Goal: Task Accomplishment & Management: Complete application form

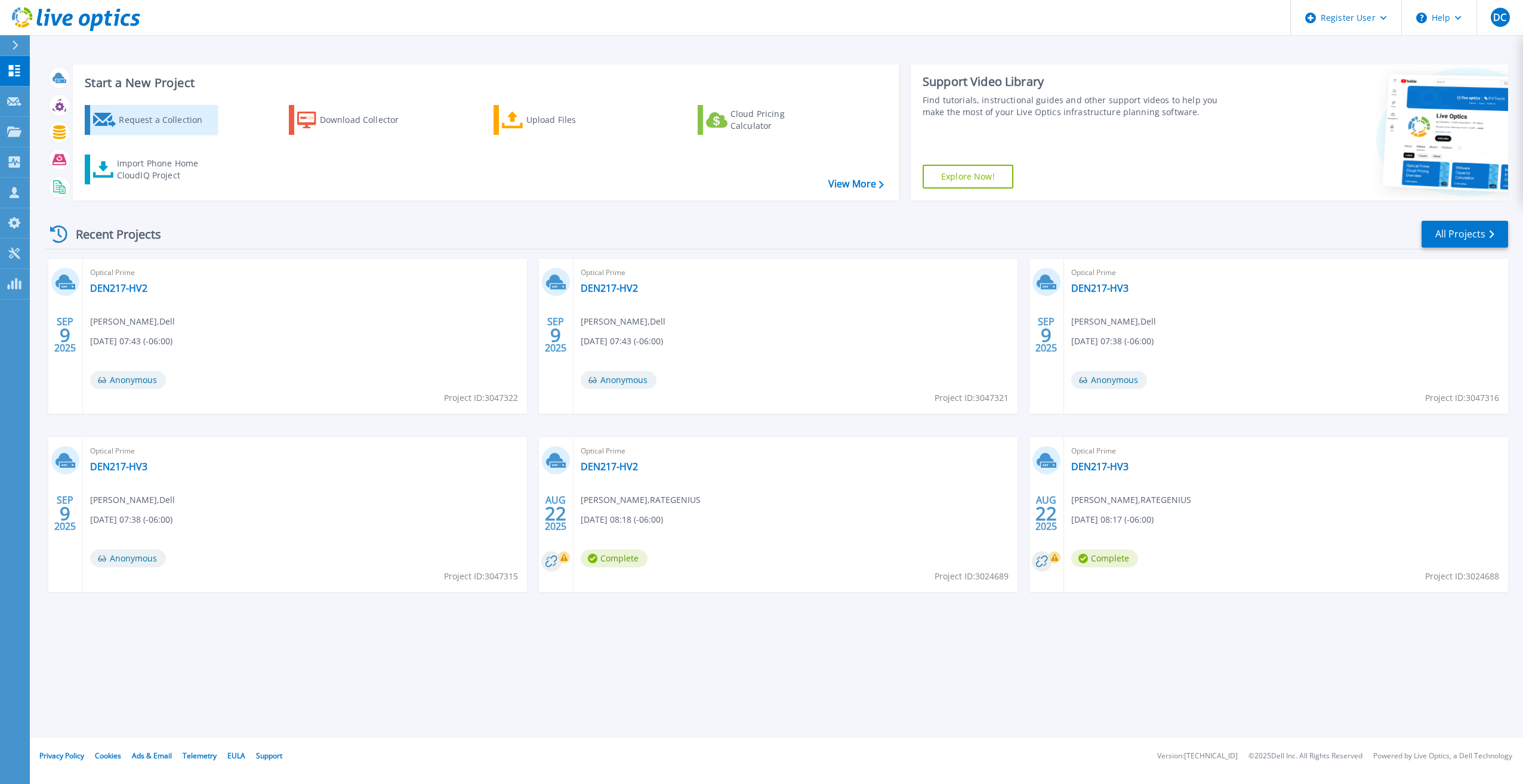
click at [105, 123] on icon at bounding box center [104, 120] width 23 height 14
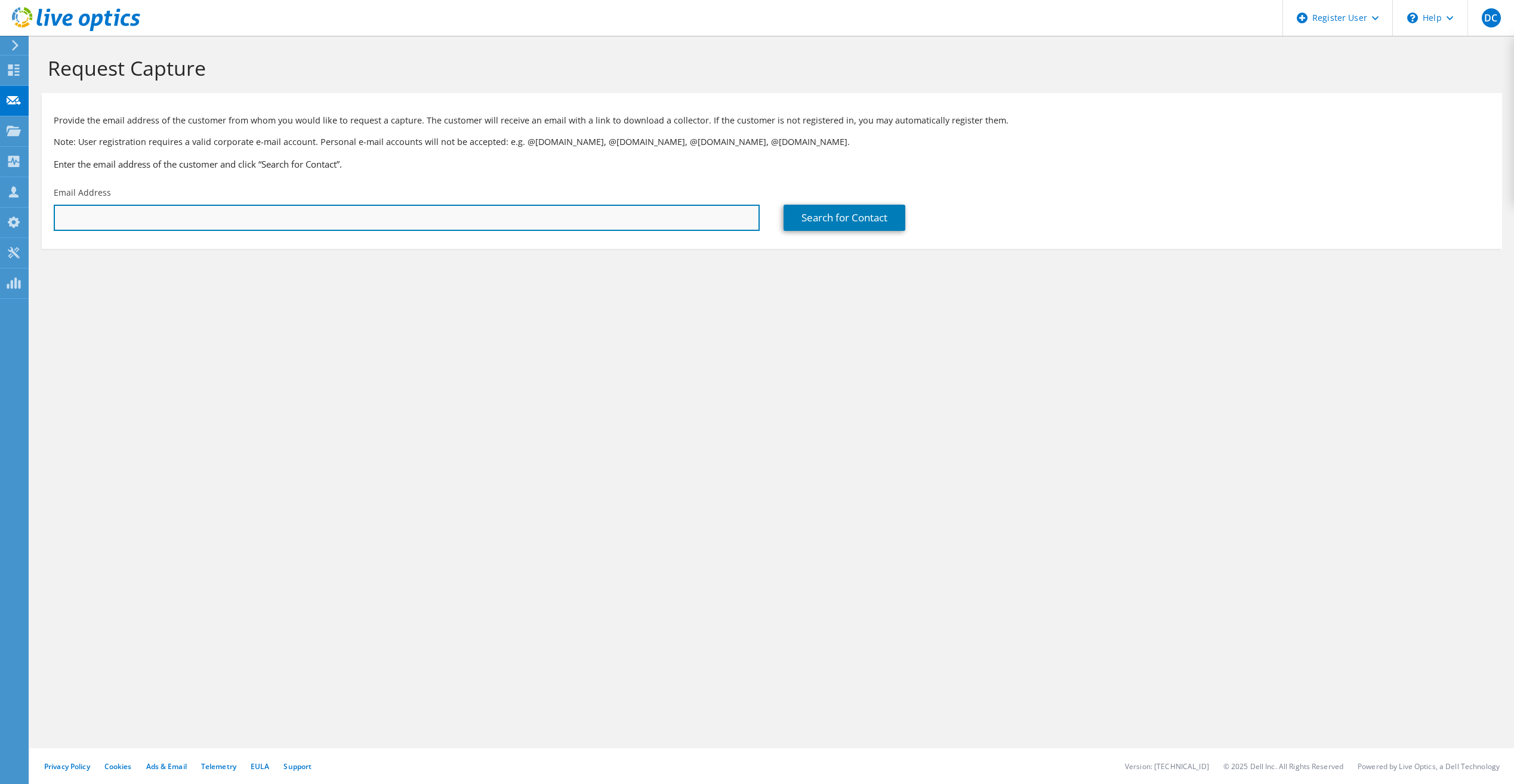
click at [123, 219] on input "text" at bounding box center [406, 218] width 706 height 26
paste input "[EMAIL_ADDRESS][DOMAIN_NAME]"
type input "[EMAIL_ADDRESS][DOMAIN_NAME]"
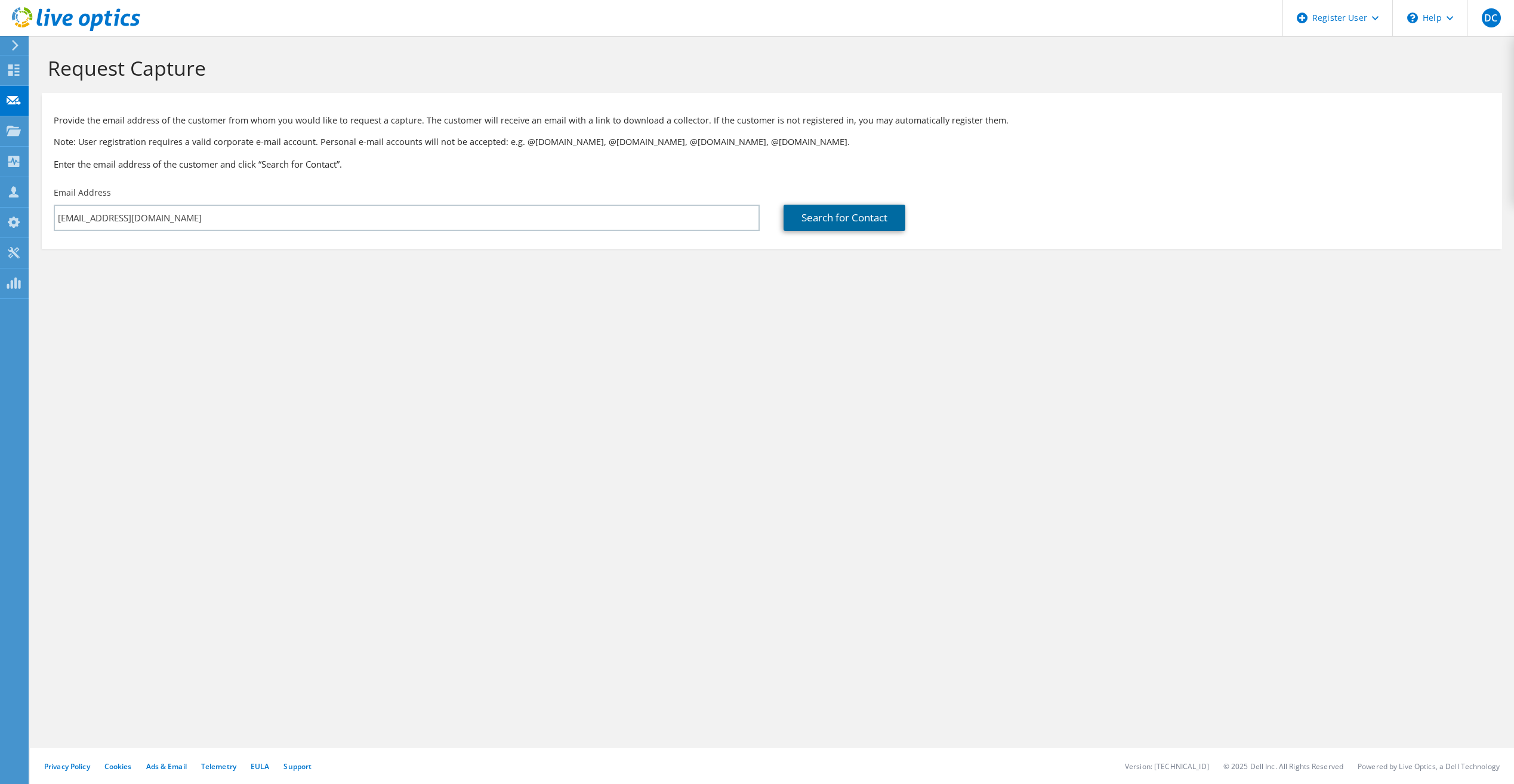
click at [867, 214] on link "Search for Contact" at bounding box center [844, 218] width 121 height 26
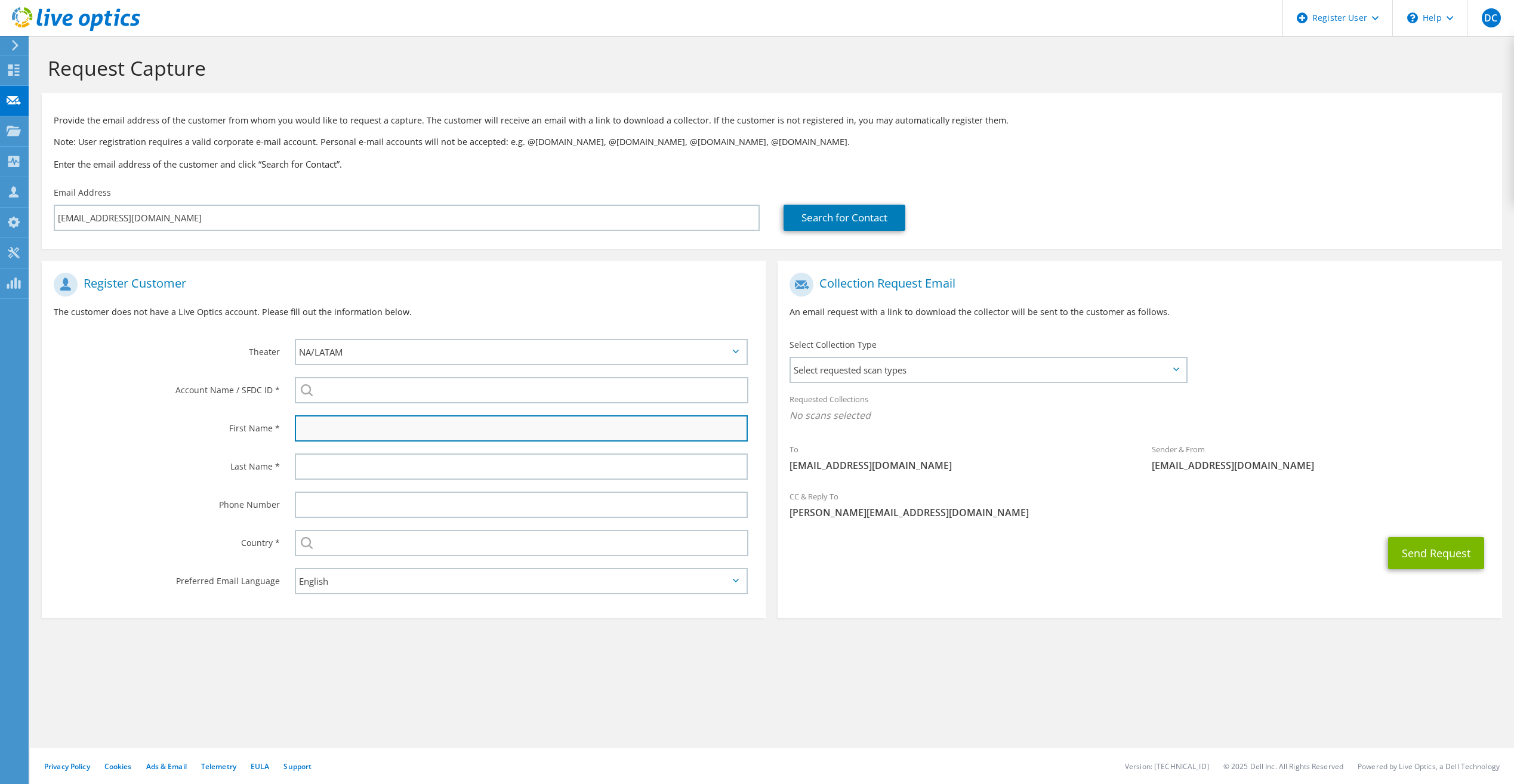
click at [355, 437] on input "text" at bounding box center [521, 428] width 453 height 26
type input "[PERSON_NAME]"
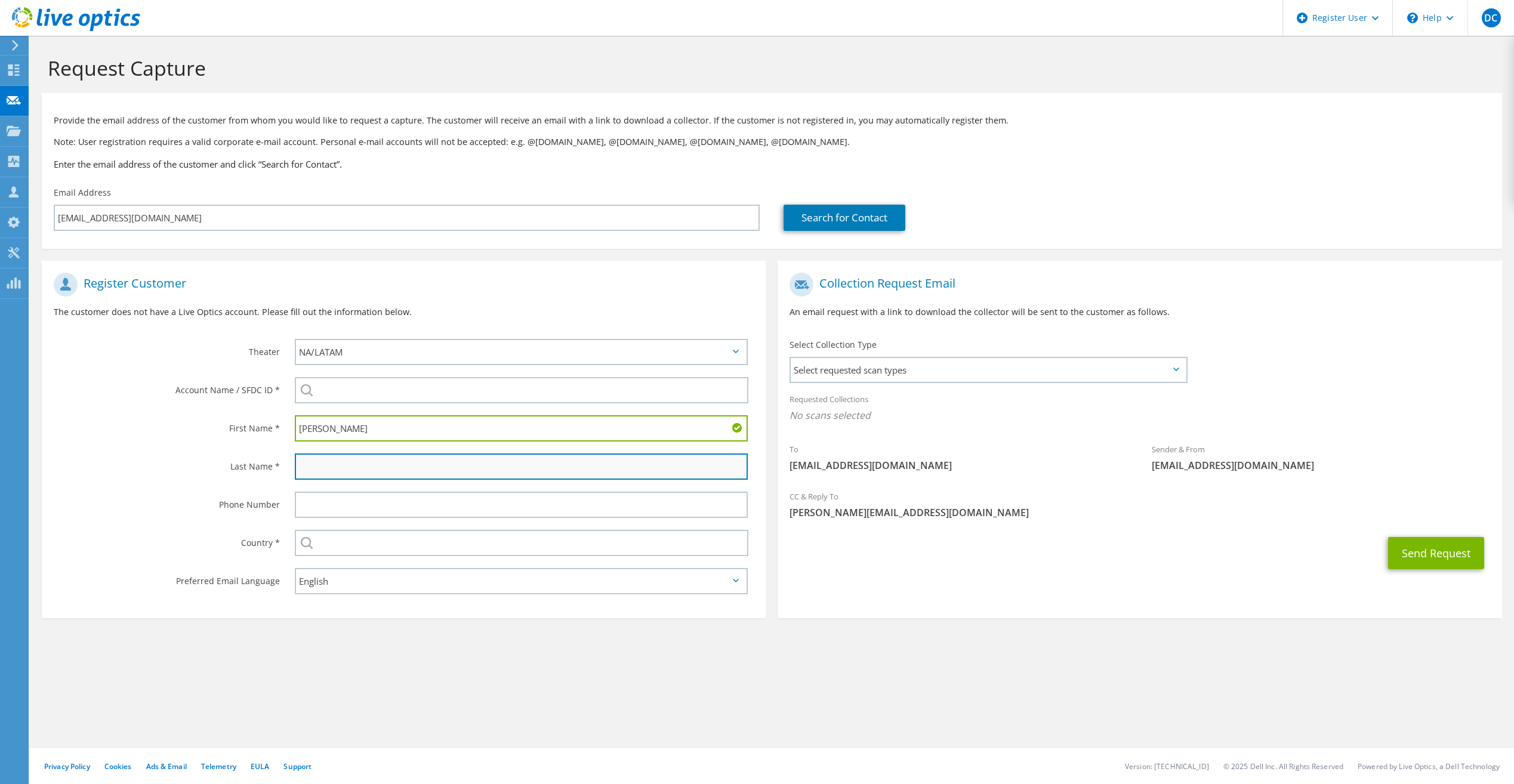
click at [320, 465] on input "text" at bounding box center [521, 466] width 453 height 26
type input "[PERSON_NAME]"
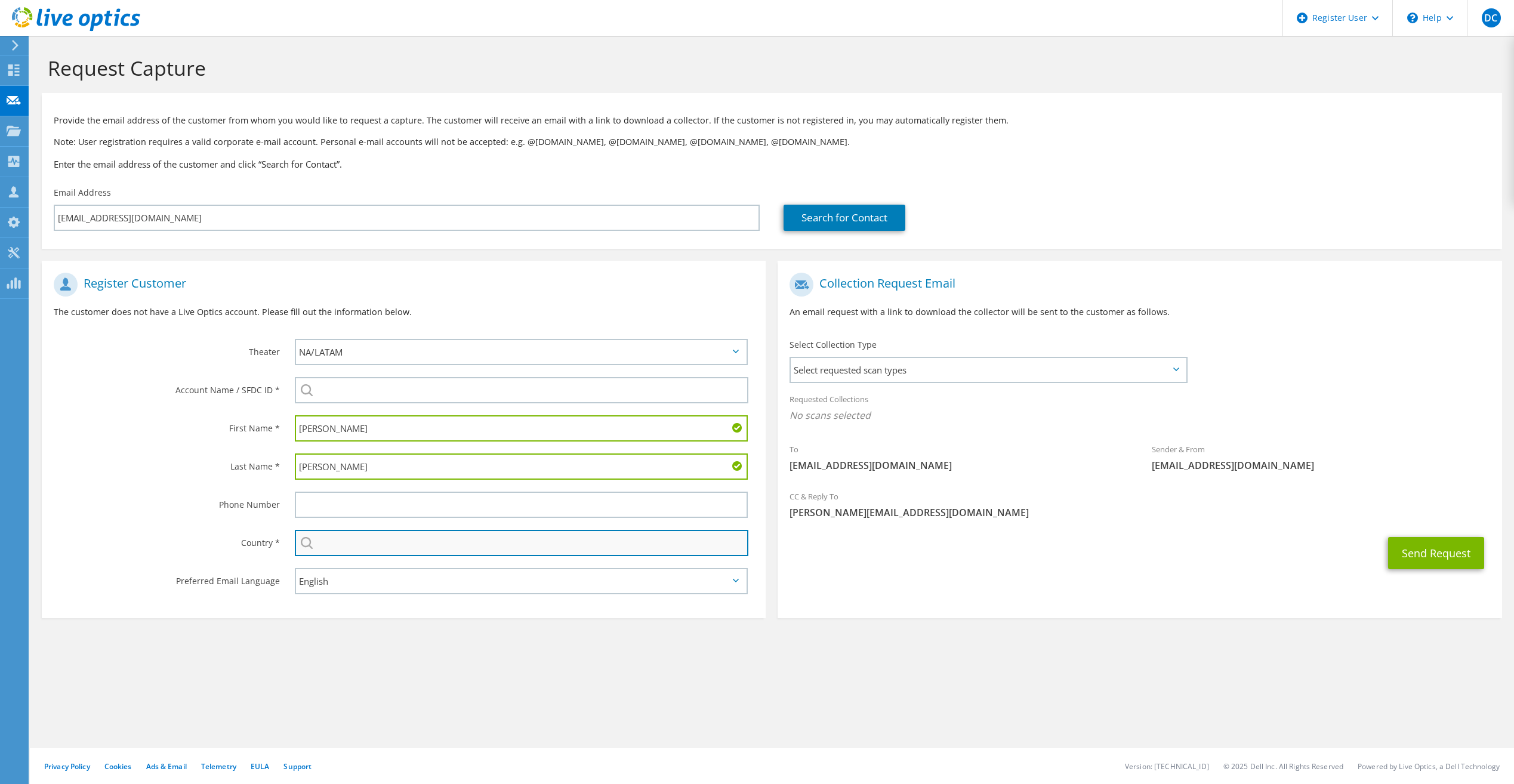
click at [364, 536] on input "text" at bounding box center [521, 543] width 454 height 26
type input "[GEOGRAPHIC_DATA]"
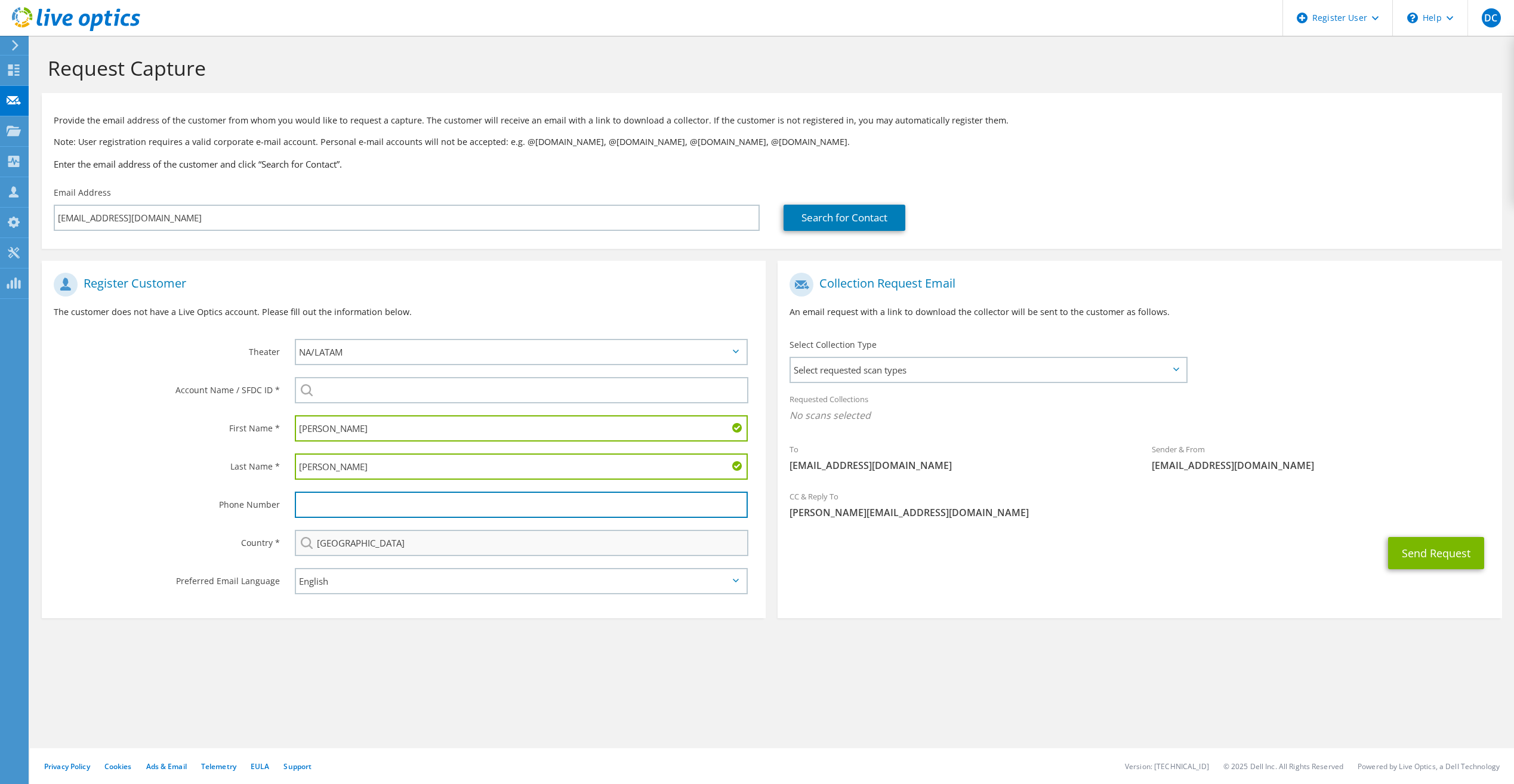
type input "2158500777"
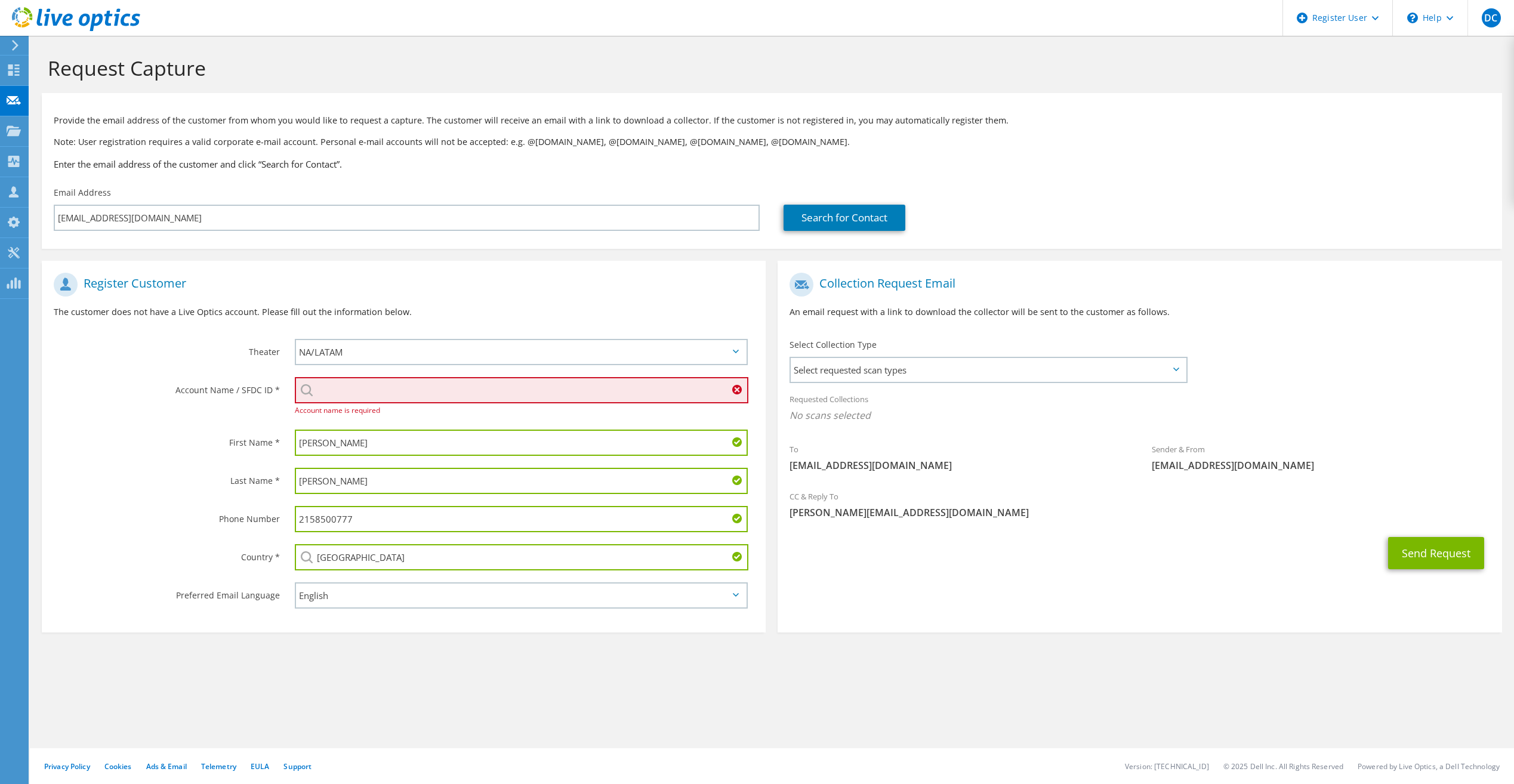
click at [209, 534] on div "Phone Number" at bounding box center [162, 518] width 241 height 37
drag, startPoint x: 356, startPoint y: 519, endPoint x: 267, endPoint y: 511, distance: 89.4
click at [267, 511] on div "Phone Number 2158500777" at bounding box center [404, 519] width 724 height 38
click at [334, 390] on input "search" at bounding box center [521, 390] width 454 height 26
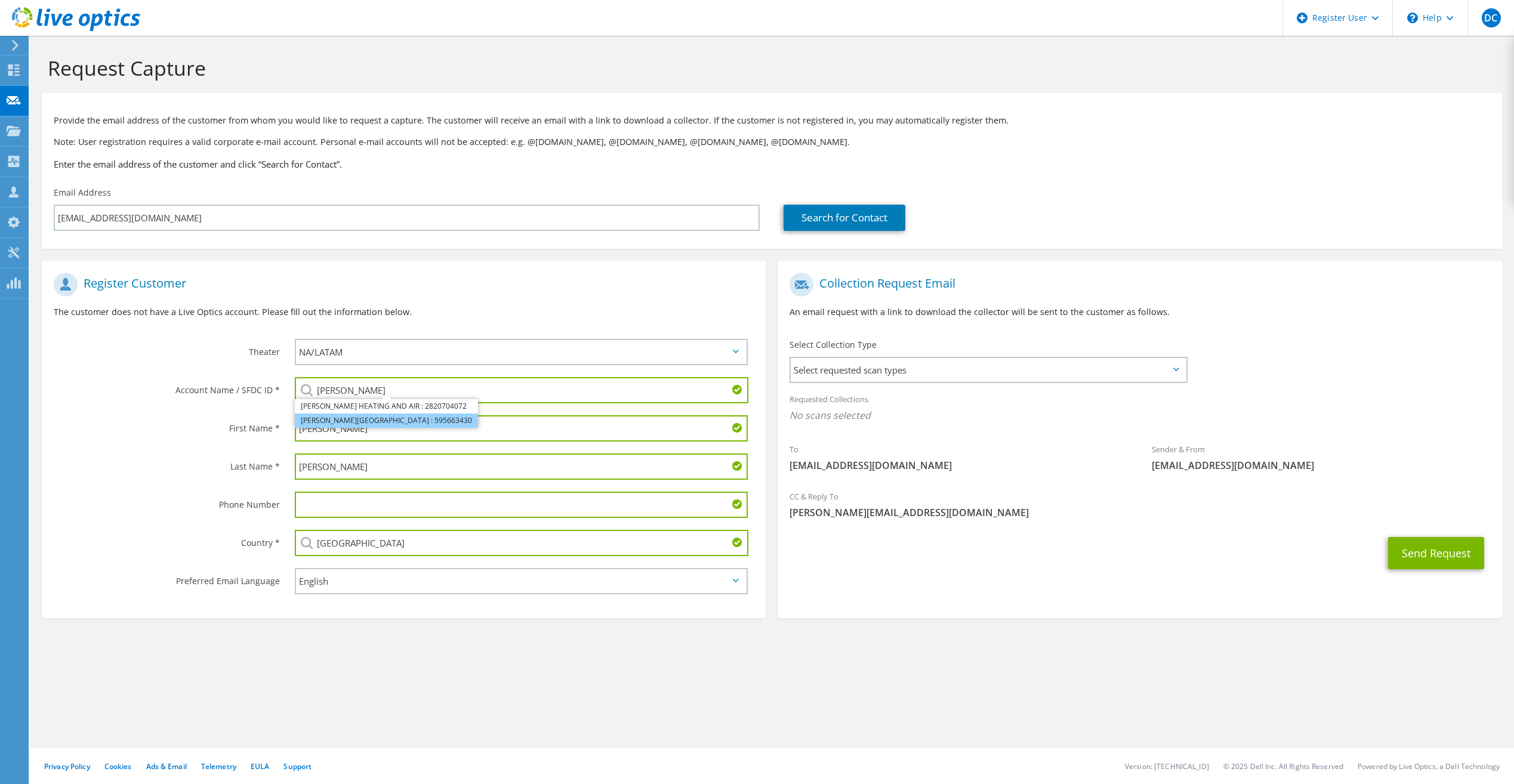
click at [364, 425] on li "[PERSON_NAME][GEOGRAPHIC_DATA] : 595663430" at bounding box center [386, 420] width 183 height 14
type input "[PERSON_NAME][GEOGRAPHIC_DATA] : 595663430"
click at [145, 451] on div "Last Name *" at bounding box center [162, 465] width 241 height 37
click at [963, 379] on span "Select requested scan types" at bounding box center [988, 370] width 394 height 24
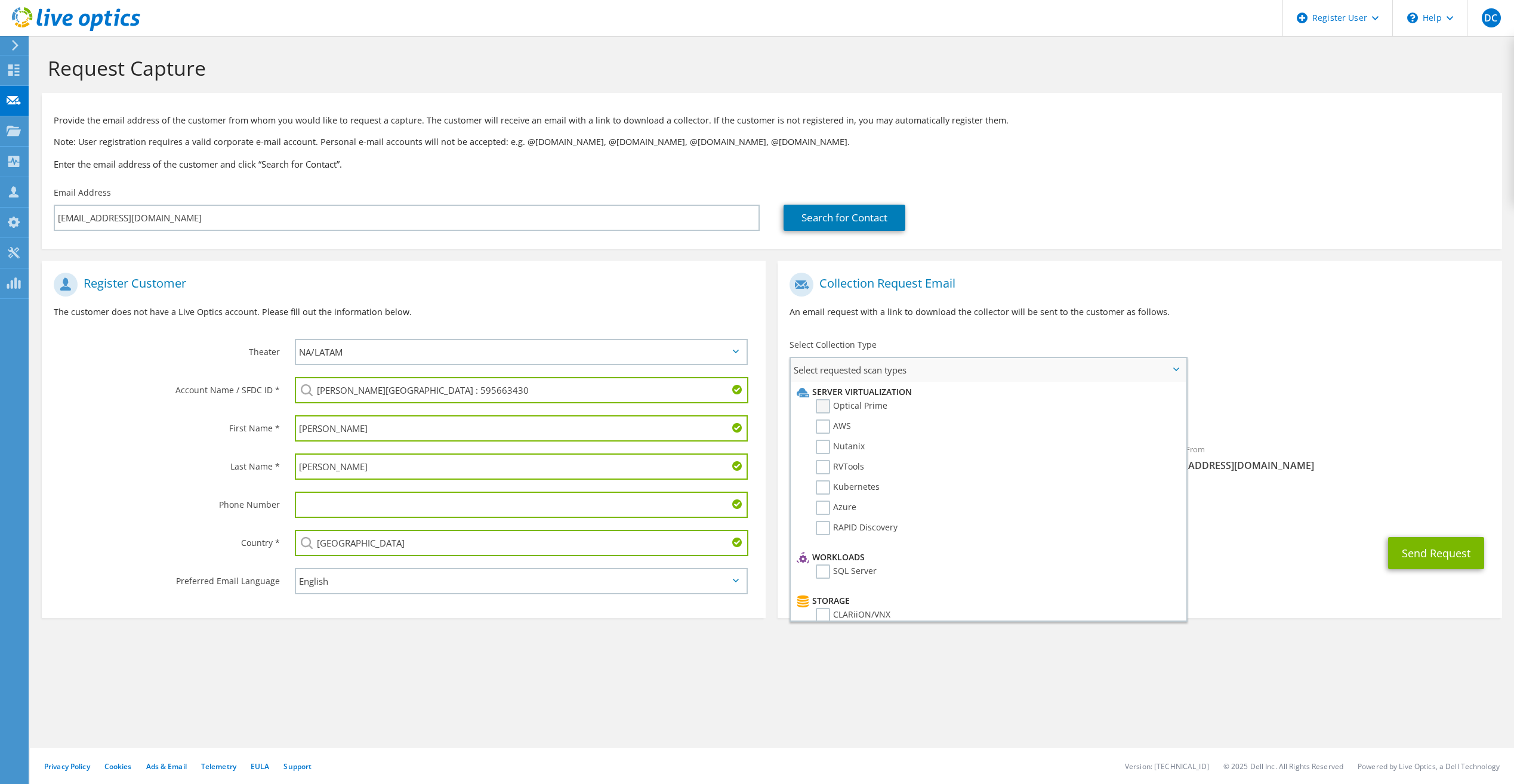
click at [873, 404] on label "Optical Prime" at bounding box center [852, 406] width 72 height 14
click at [0, 0] on input "Optical Prime" at bounding box center [0, 0] width 0 height 0
click at [789, 697] on div "Request Capture Provide the email address of the customer from whom you would l…" at bounding box center [772, 409] width 1485 height 748
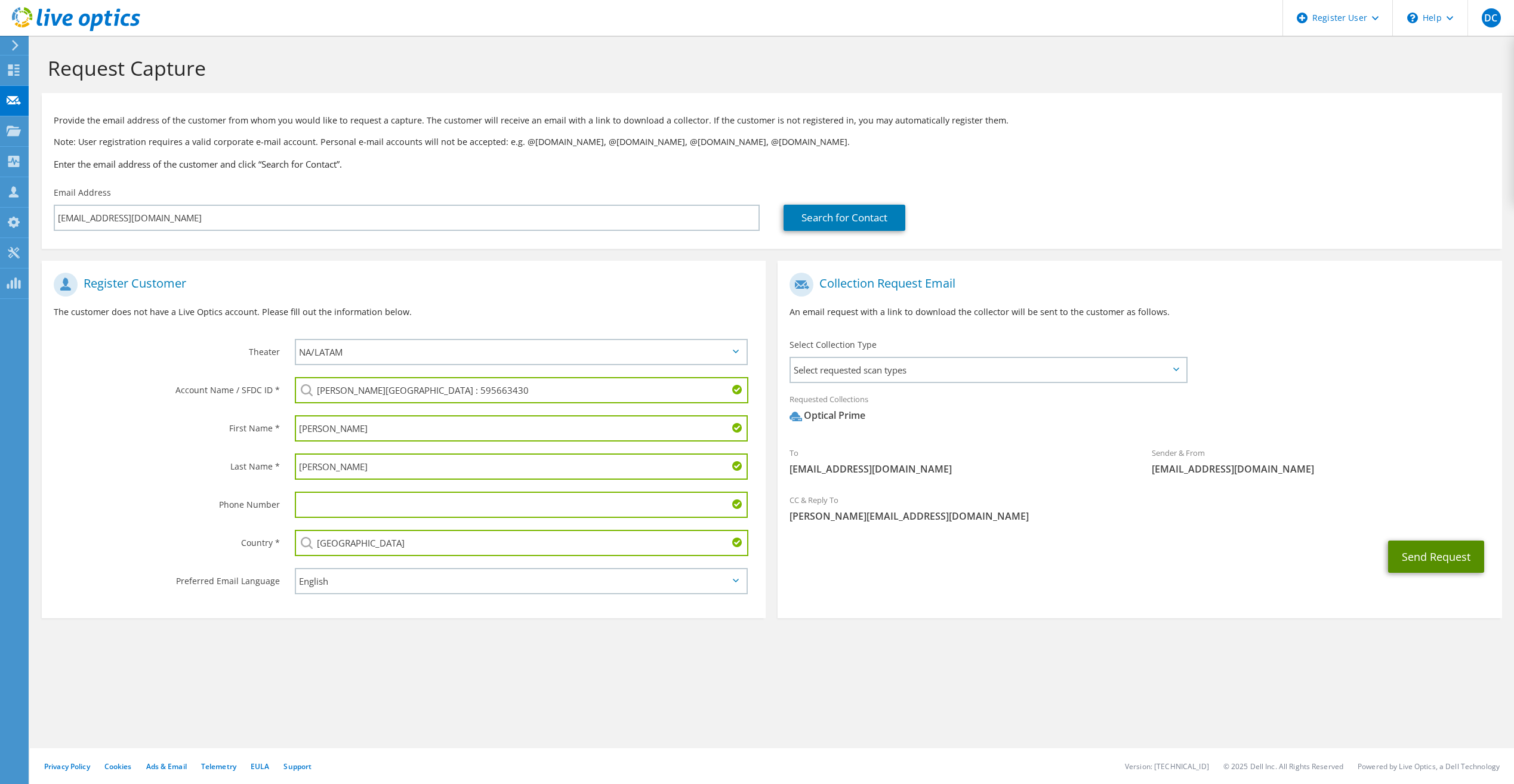
click at [1437, 559] on button "Send Request" at bounding box center [1436, 557] width 96 height 32
